Goal: Navigation & Orientation: Find specific page/section

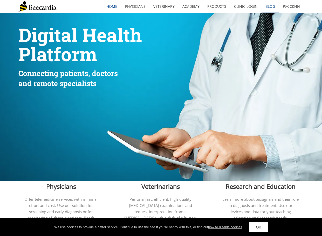
click at [270, 8] on link "Blog" at bounding box center [270, 7] width 17 height 12
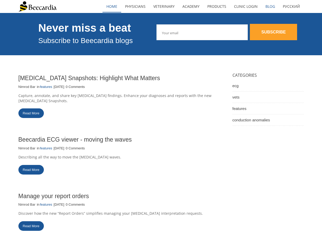
click at [118, 5] on link "home" at bounding box center [112, 7] width 19 height 12
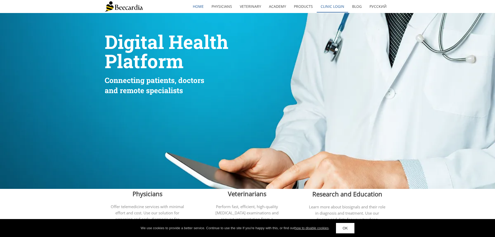
click at [322, 9] on link "Clinic Login" at bounding box center [332, 7] width 31 height 12
